Goal: Task Accomplishment & Management: Manage account settings

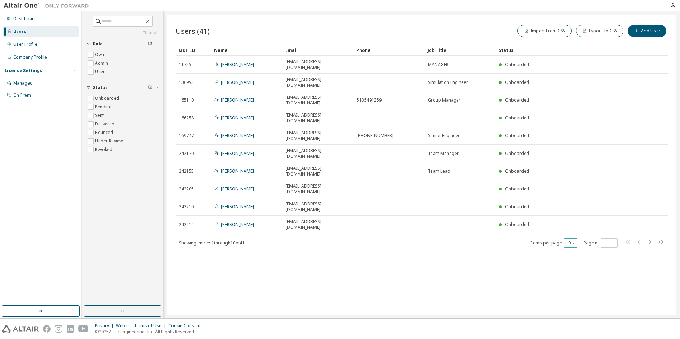
click at [575, 241] on icon "button" at bounding box center [573, 243] width 4 height 4
click at [585, 229] on div "100" at bounding box center [592, 230] width 57 height 9
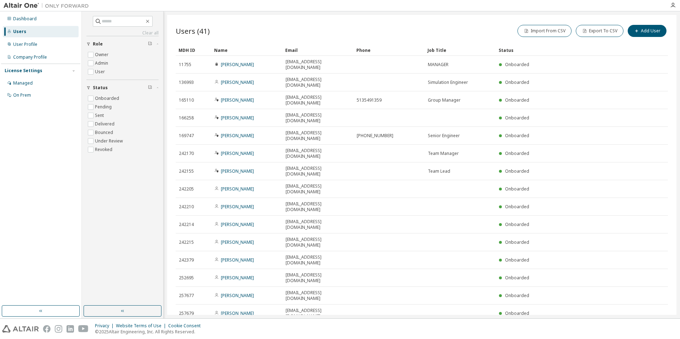
click at [228, 51] on div "Name" at bounding box center [246, 49] width 65 height 11
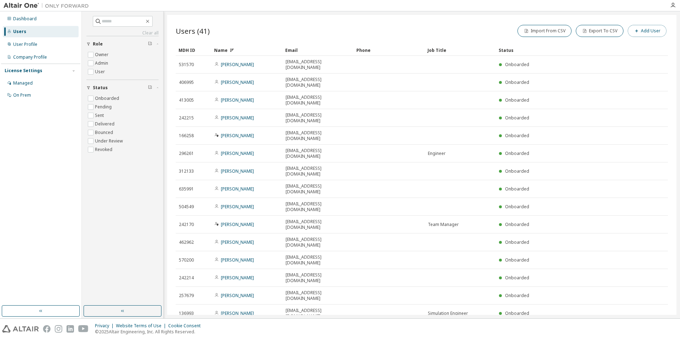
click at [636, 31] on icon "button" at bounding box center [636, 31] width 4 height 4
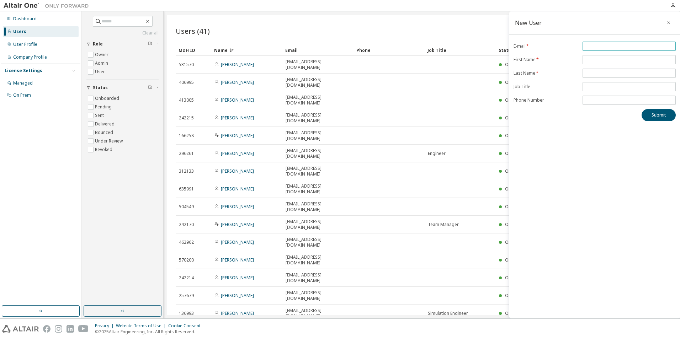
click at [605, 44] on input "email" at bounding box center [629, 46] width 90 height 6
paste input "**********"
type input "**********"
click at [614, 57] on input "text" at bounding box center [629, 60] width 90 height 6
type input "*****"
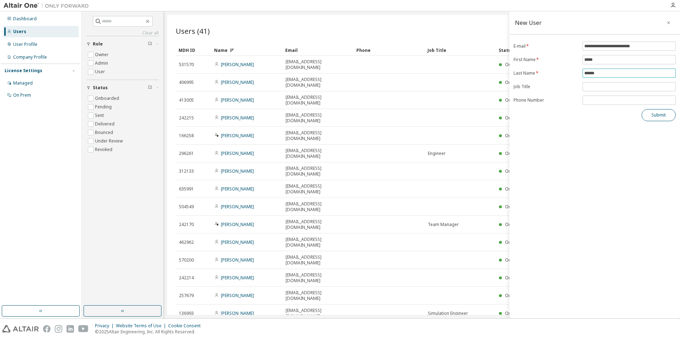
type input "******"
click at [655, 116] on button "Submit" at bounding box center [659, 115] width 34 height 12
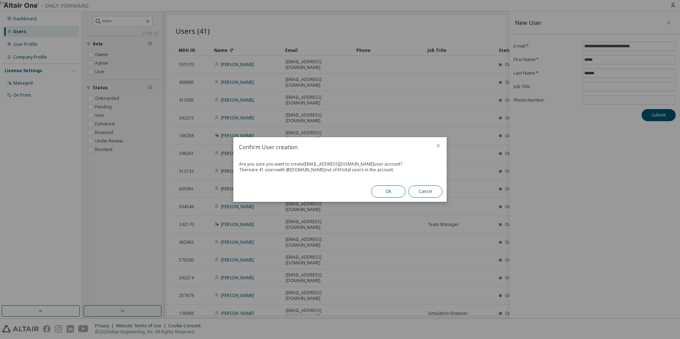
click at [388, 193] on button "Ok" at bounding box center [388, 192] width 34 height 12
click at [413, 193] on button "Close" at bounding box center [425, 192] width 34 height 12
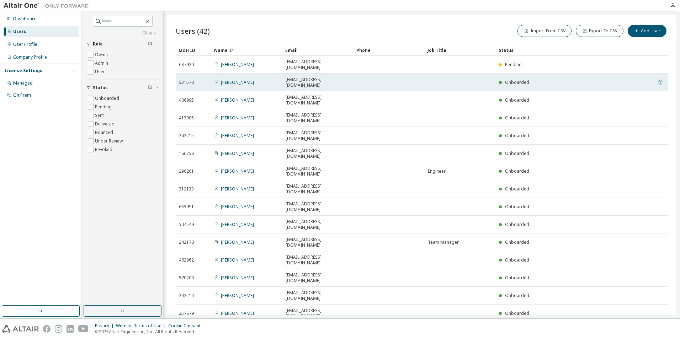
click at [659, 82] on icon at bounding box center [660, 83] width 2 height 2
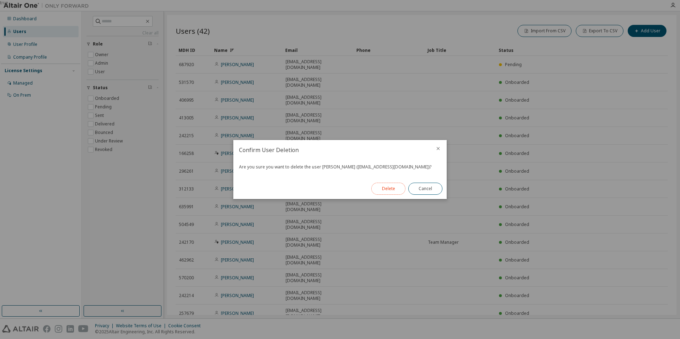
click at [385, 190] on button "Delete" at bounding box center [388, 189] width 34 height 12
click at [426, 187] on button "Close" at bounding box center [425, 189] width 34 height 12
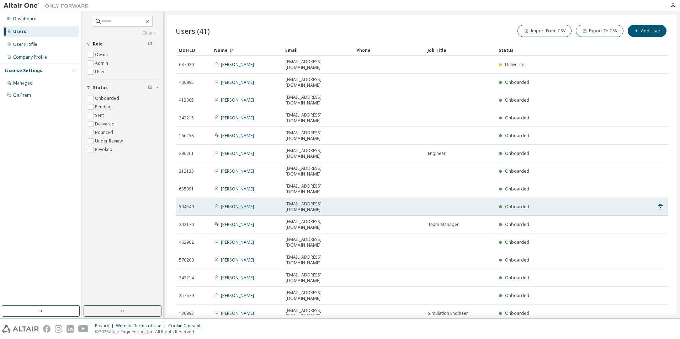
scroll to position [36, 0]
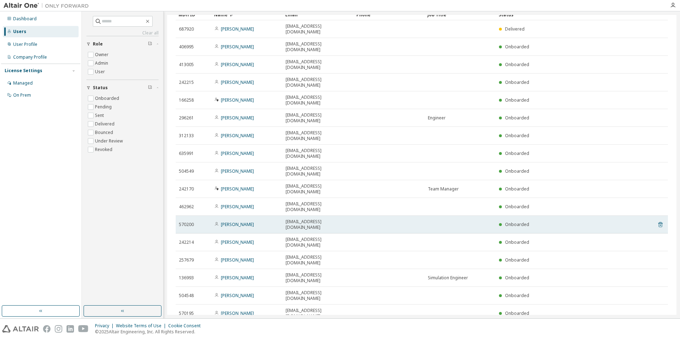
click at [658, 222] on icon at bounding box center [660, 224] width 4 height 5
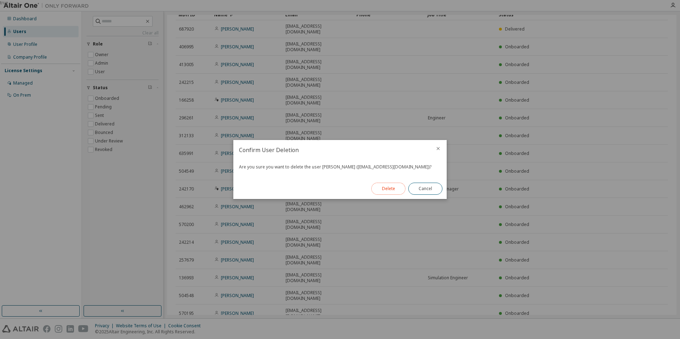
click at [383, 191] on button "Delete" at bounding box center [388, 189] width 34 height 12
click at [420, 192] on button "Close" at bounding box center [425, 189] width 34 height 12
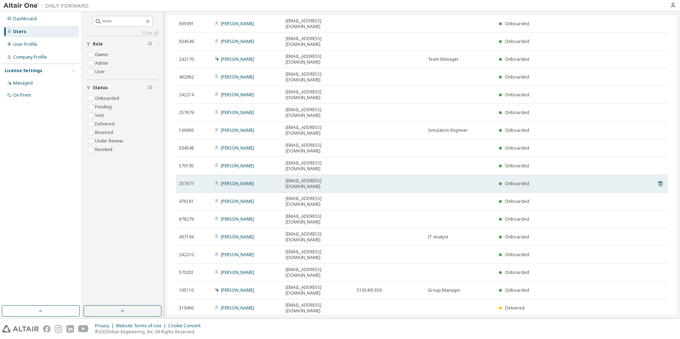
scroll to position [178, 0]
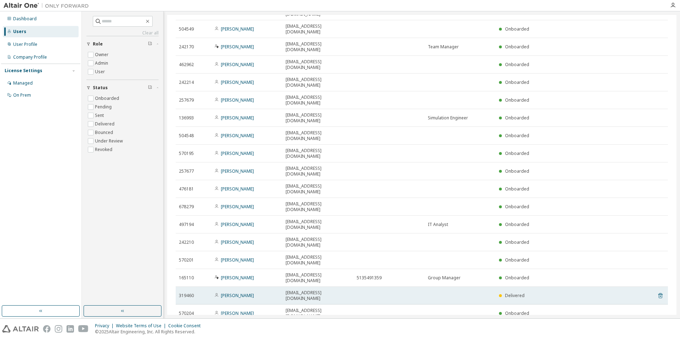
click at [659, 296] on icon at bounding box center [660, 297] width 2 height 2
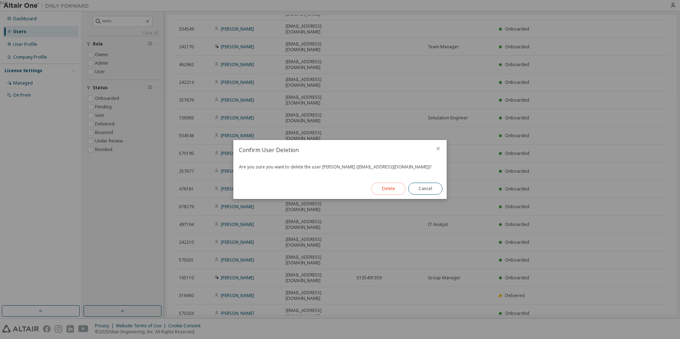
click at [384, 190] on button "Delete" at bounding box center [388, 189] width 34 height 12
click at [431, 190] on button "Close" at bounding box center [425, 189] width 34 height 12
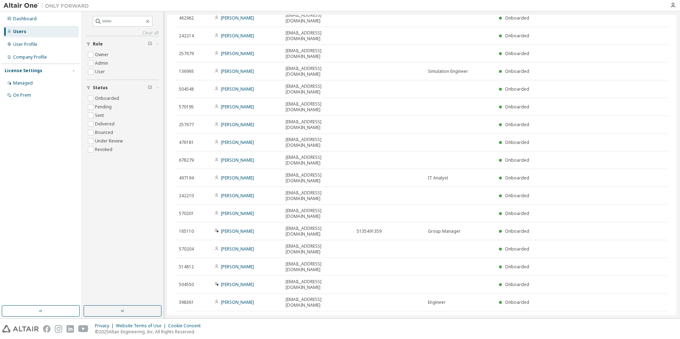
scroll to position [213, 0]
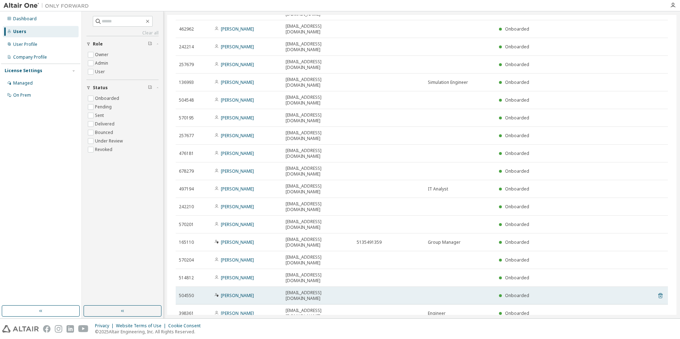
click at [657, 292] on icon at bounding box center [660, 296] width 6 height 9
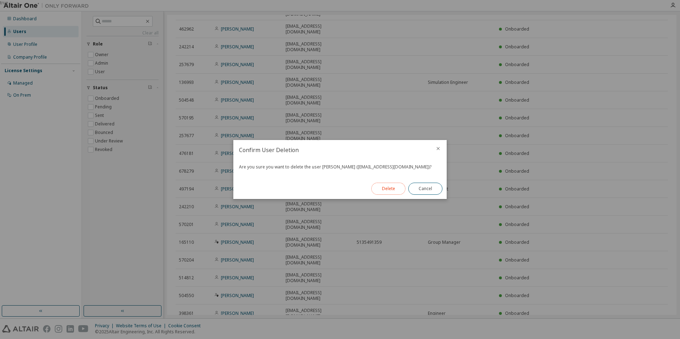
click at [392, 188] on button "Delete" at bounding box center [388, 189] width 34 height 12
click at [427, 187] on button "Close" at bounding box center [425, 189] width 34 height 12
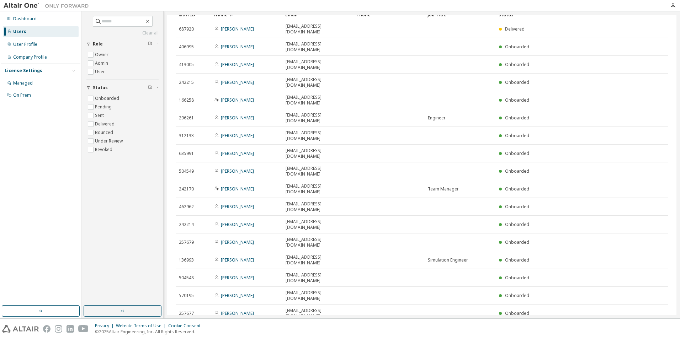
scroll to position [0, 0]
